Goal: Information Seeking & Learning: Learn about a topic

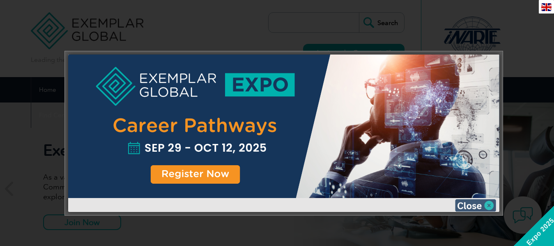
click at [472, 207] on img at bounding box center [475, 206] width 41 height 12
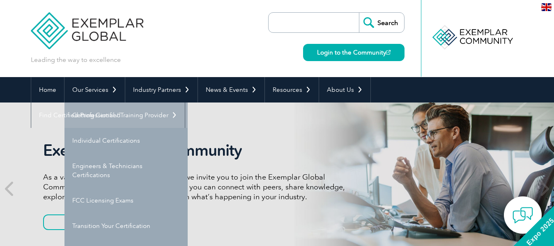
click at [110, 112] on link "Getting Certified" at bounding box center [125, 115] width 123 height 25
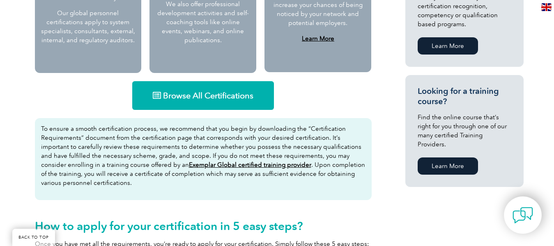
scroll to position [493, 0]
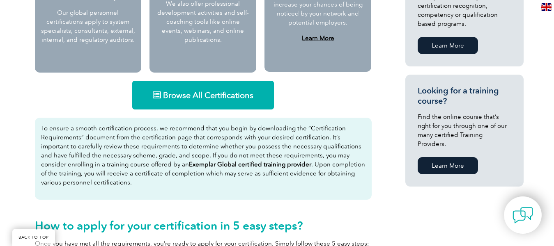
click at [232, 94] on span "Browse All Certifications" at bounding box center [208, 95] width 90 height 8
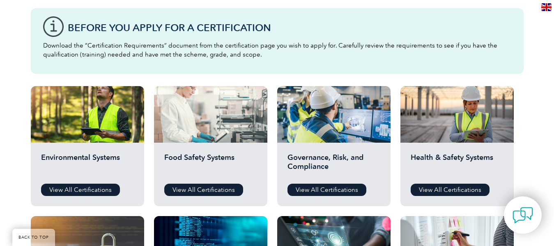
scroll to position [205, 0]
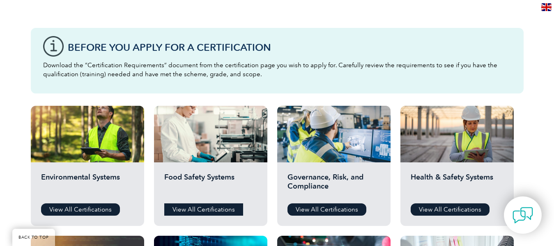
click at [213, 213] on link "View All Certifications" at bounding box center [203, 210] width 79 height 12
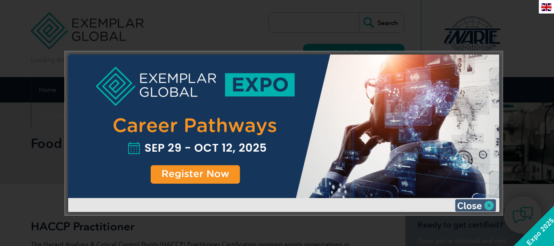
click at [471, 205] on img at bounding box center [475, 206] width 41 height 12
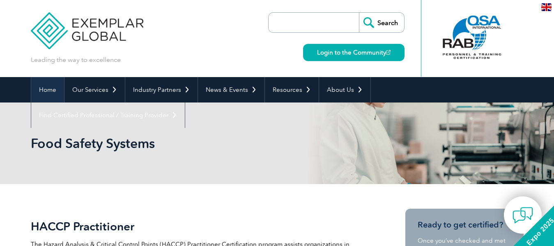
click at [44, 89] on link "Home" at bounding box center [47, 89] width 33 height 25
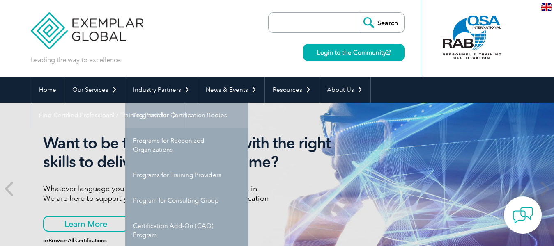
click at [177, 113] on link "Programs for Certification Bodies" at bounding box center [186, 115] width 123 height 25
